Goal: Transaction & Acquisition: Purchase product/service

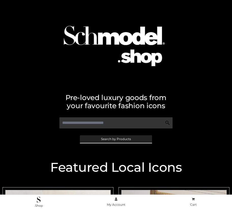
click at [116, 139] on span "Search by Products" at bounding box center [116, 139] width 30 height 3
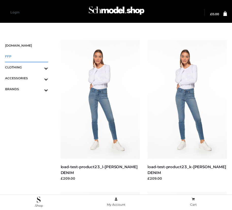
click at [26, 56] on span "FFP" at bounding box center [26, 57] width 43 height 6
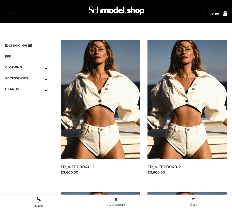
scroll to position [732, 0]
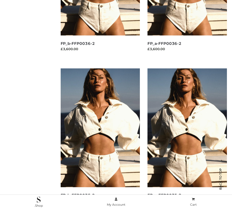
click at [100, 139] on img at bounding box center [100, 128] width 79 height 119
click at [187, 139] on img at bounding box center [186, 128] width 79 height 119
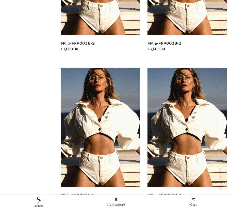
click at [187, 139] on img at bounding box center [186, 127] width 79 height 119
click at [100, 139] on img at bounding box center [100, 127] width 79 height 119
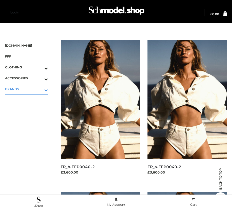
click at [39, 89] on icon "Toggle Submenu" at bounding box center [19, 90] width 57 height 6
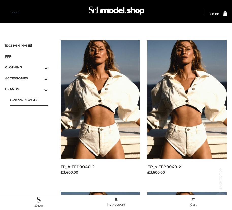
click at [29, 100] on span "OPP SWIMWEAR" at bounding box center [29, 100] width 38 height 6
